Goal: Information Seeking & Learning: Learn about a topic

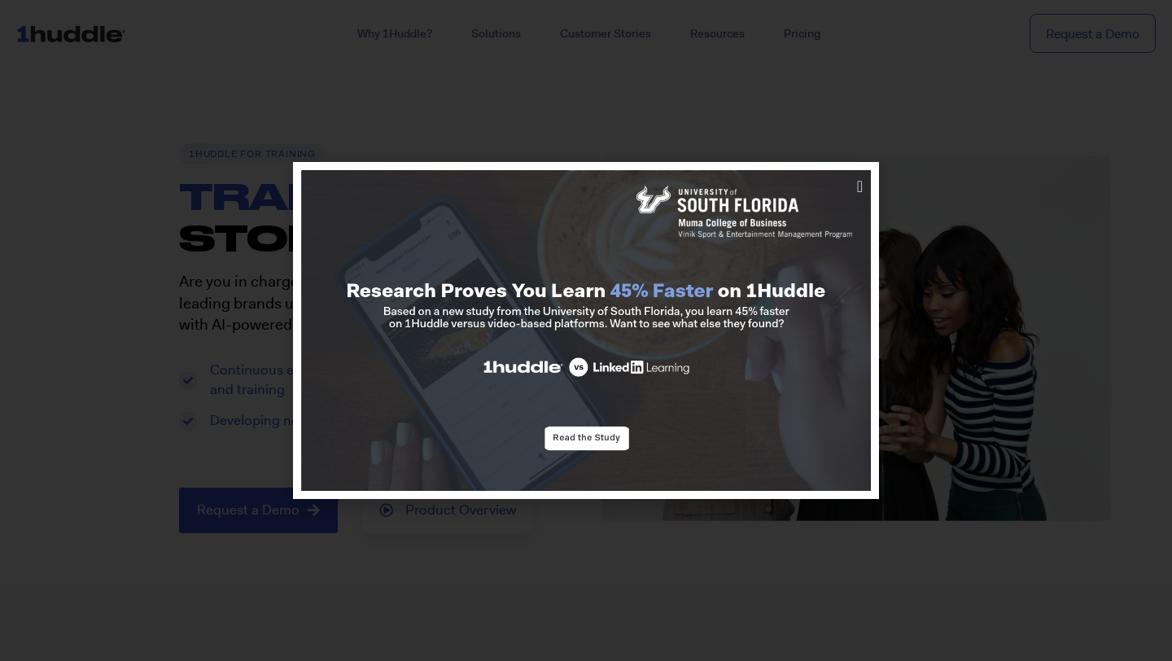
click at [862, 339] on img at bounding box center [586, 330] width 570 height 321
